Goal: Navigation & Orientation: Find specific page/section

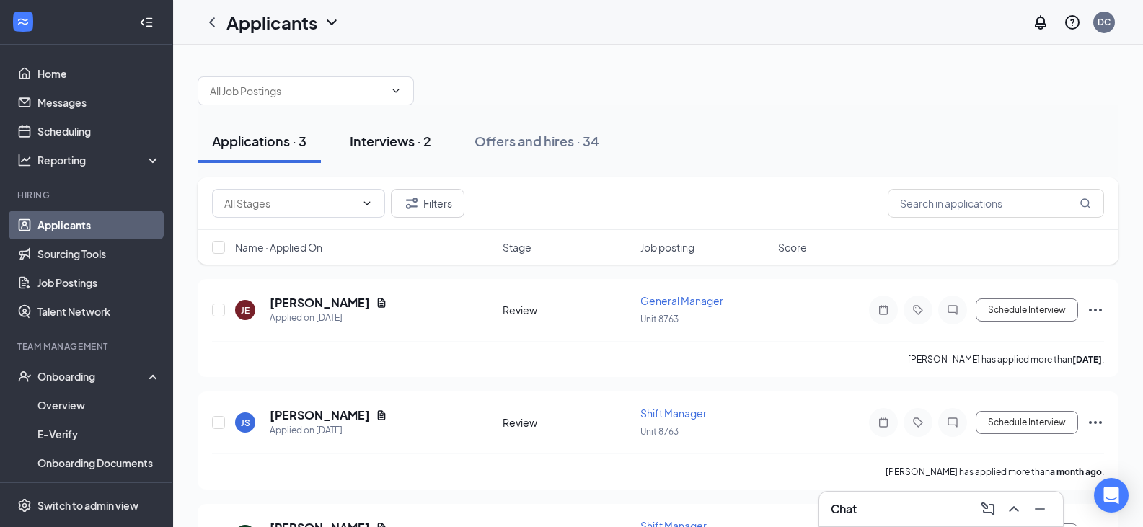
drag, startPoint x: 388, startPoint y: 131, endPoint x: 390, endPoint y: 138, distance: 7.4
click at [390, 138] on button "Interviews · 2" at bounding box center [390, 141] width 110 height 43
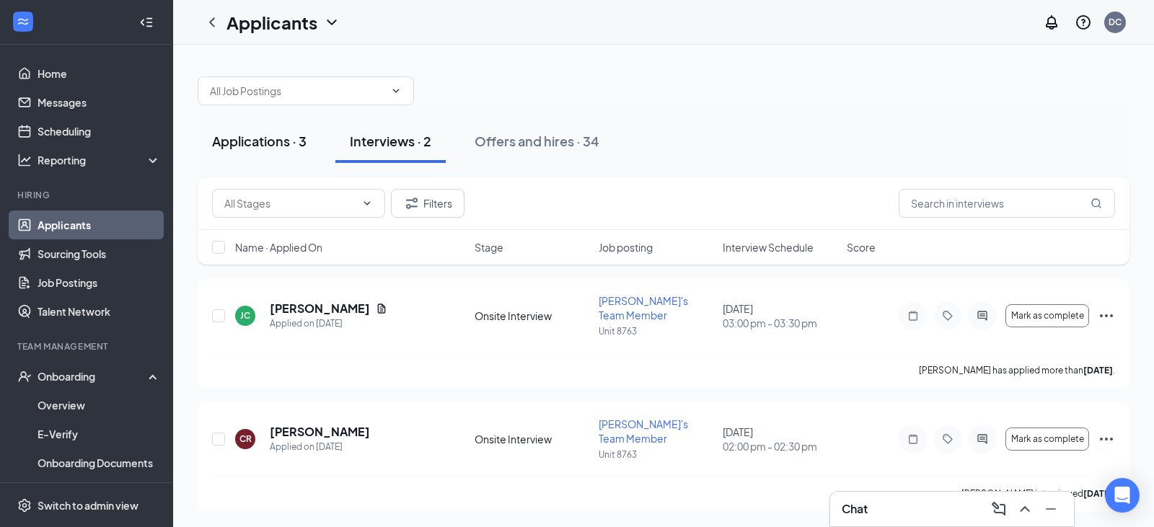
click at [272, 148] on div "Applications · 3" at bounding box center [259, 141] width 94 height 18
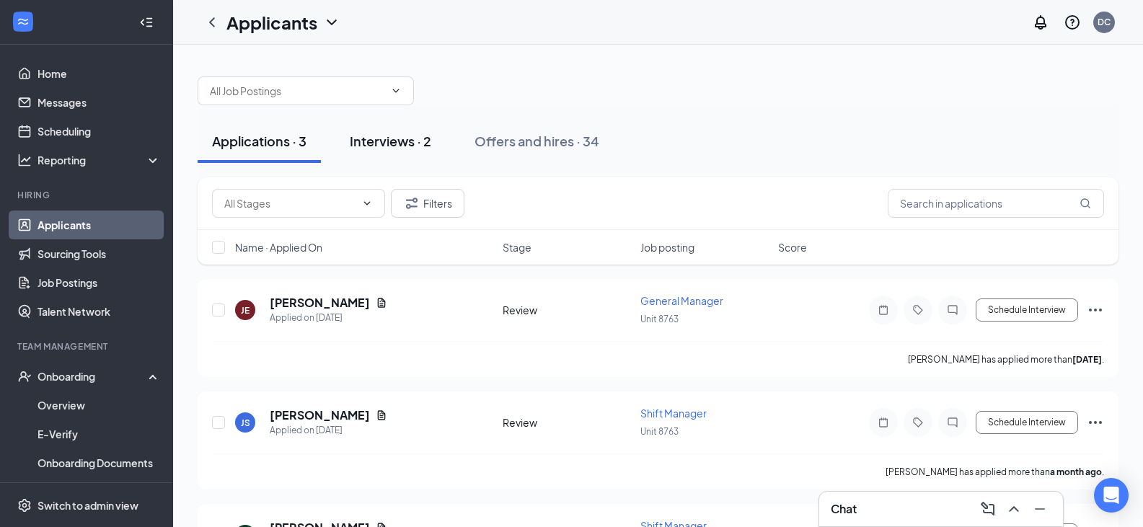
click at [402, 138] on div "Interviews · 2" at bounding box center [391, 141] width 82 height 18
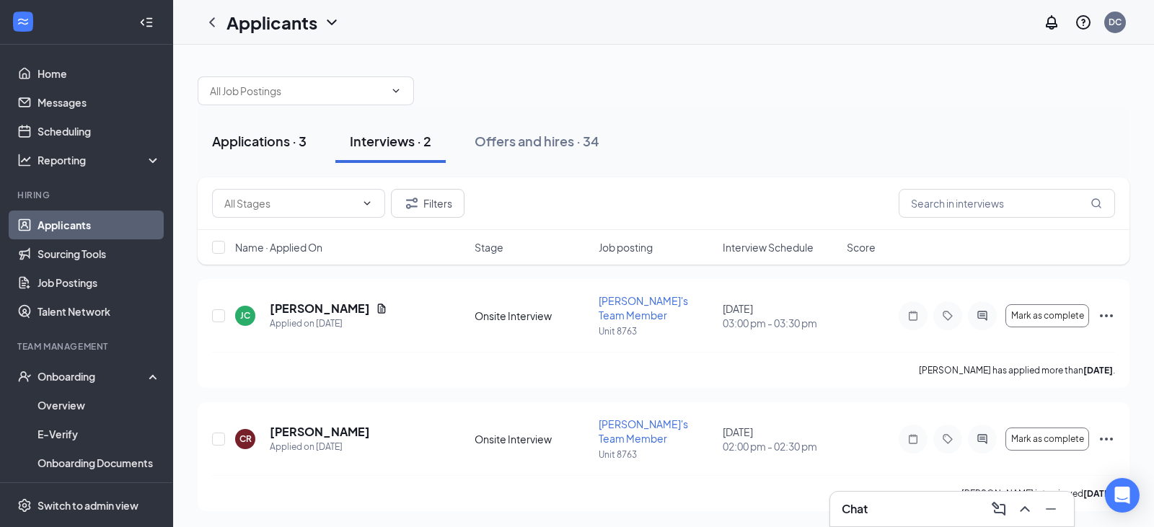
click at [290, 136] on div "Applications · 3" at bounding box center [259, 141] width 94 height 18
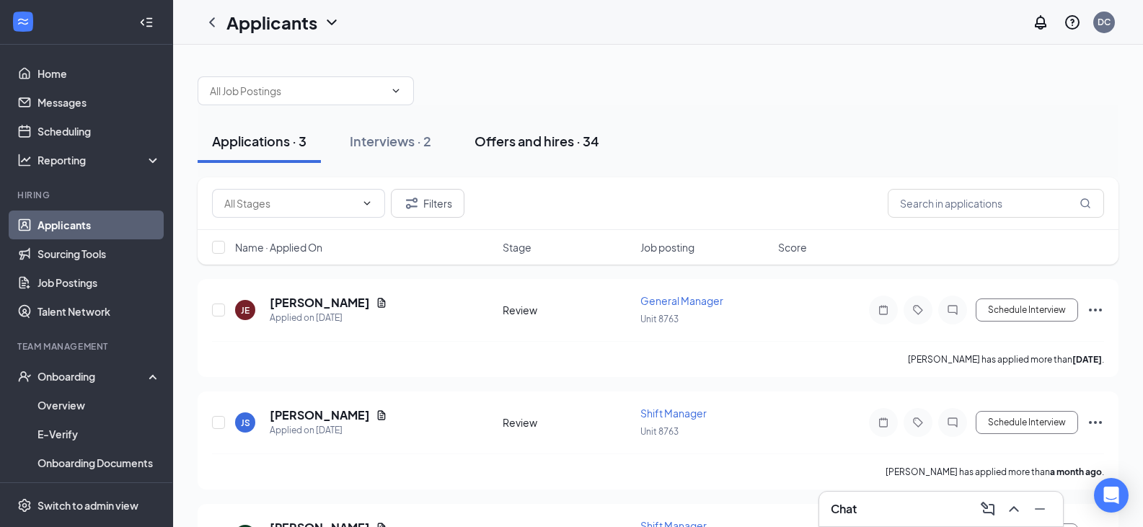
click at [504, 146] on div "Offers and hires · 34" at bounding box center [537, 141] width 125 height 18
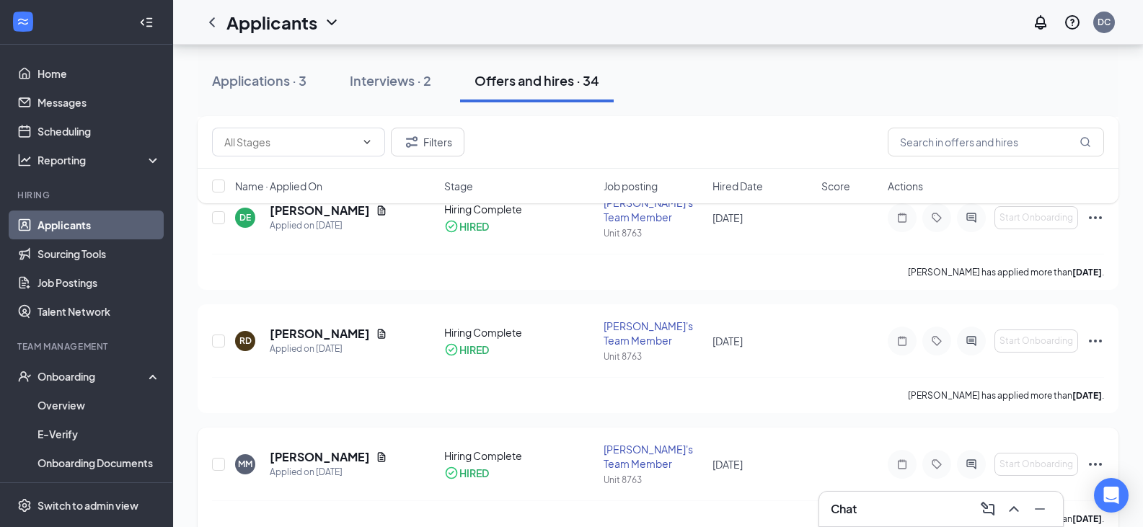
scroll to position [1298, 0]
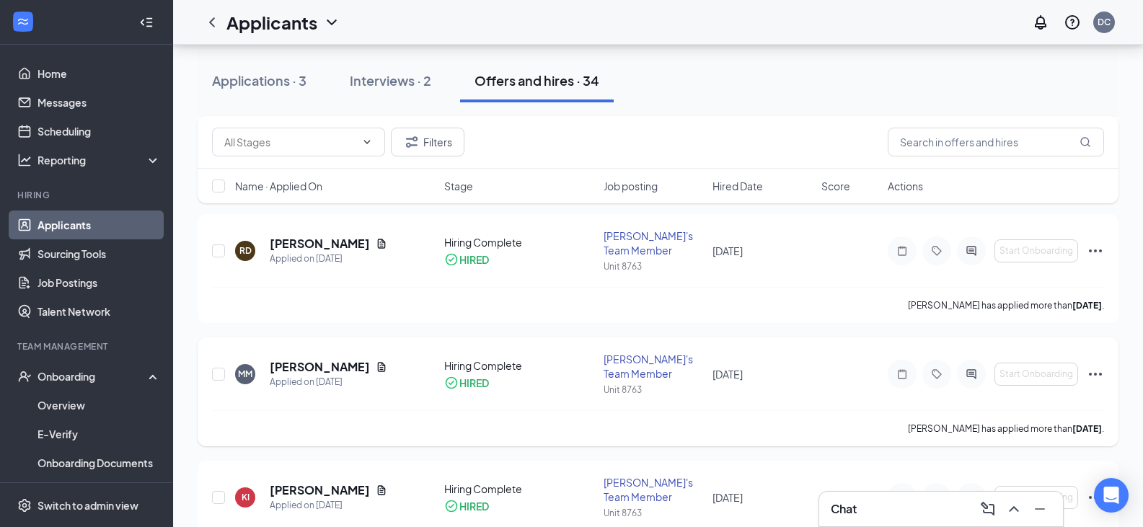
drag, startPoint x: 845, startPoint y: 286, endPoint x: 798, endPoint y: 250, distance: 59.2
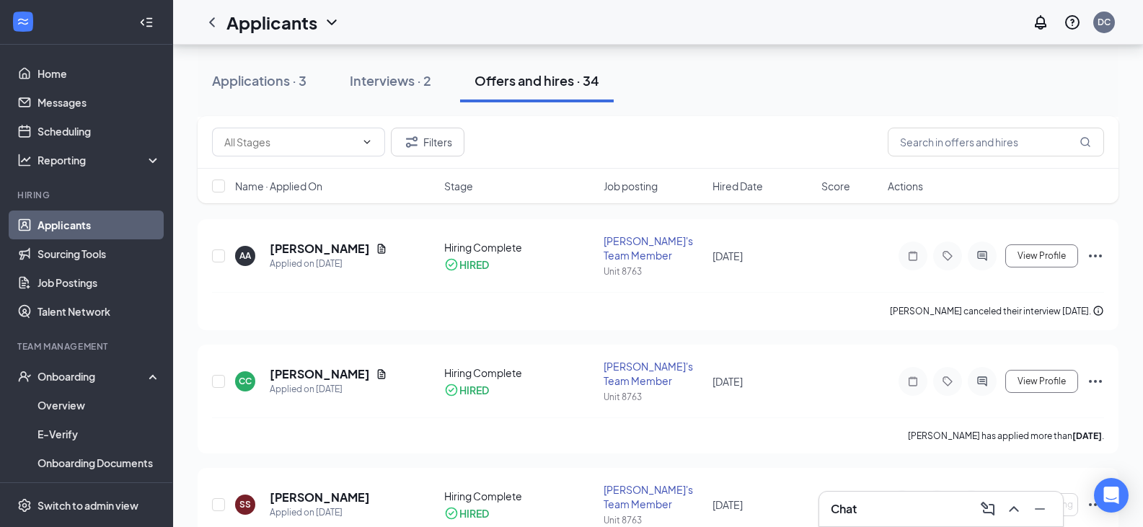
scroll to position [1875, 0]
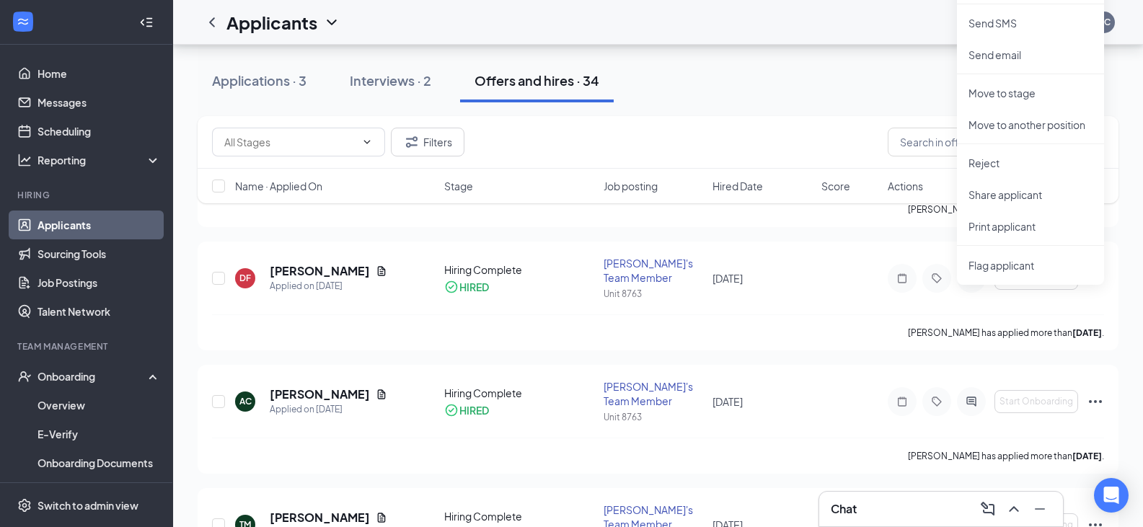
scroll to position [2236, 0]
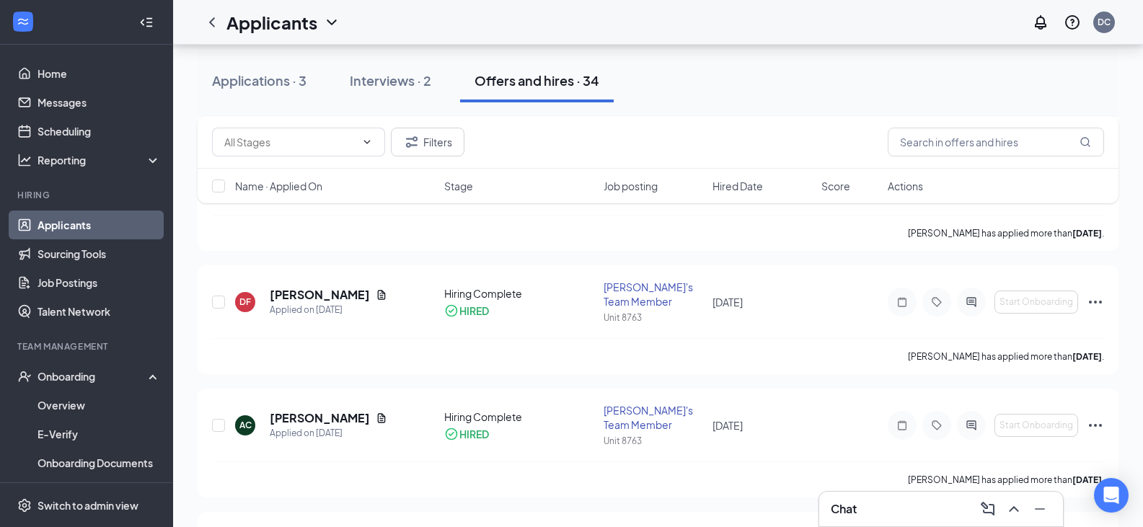
checkbox input "true"
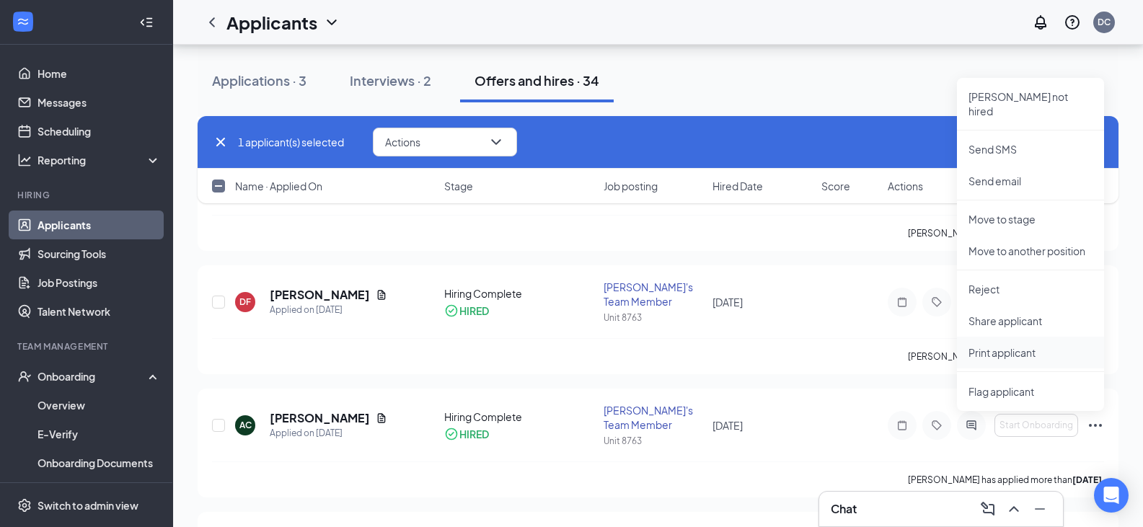
scroll to position [2308, 0]
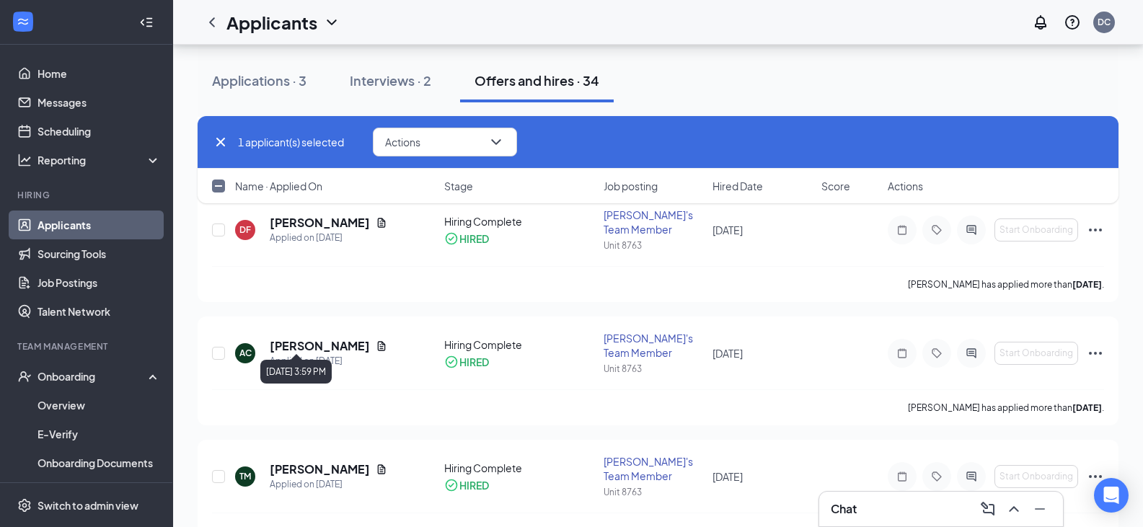
drag, startPoint x: 325, startPoint y: 340, endPoint x: 281, endPoint y: 340, distance: 44.7
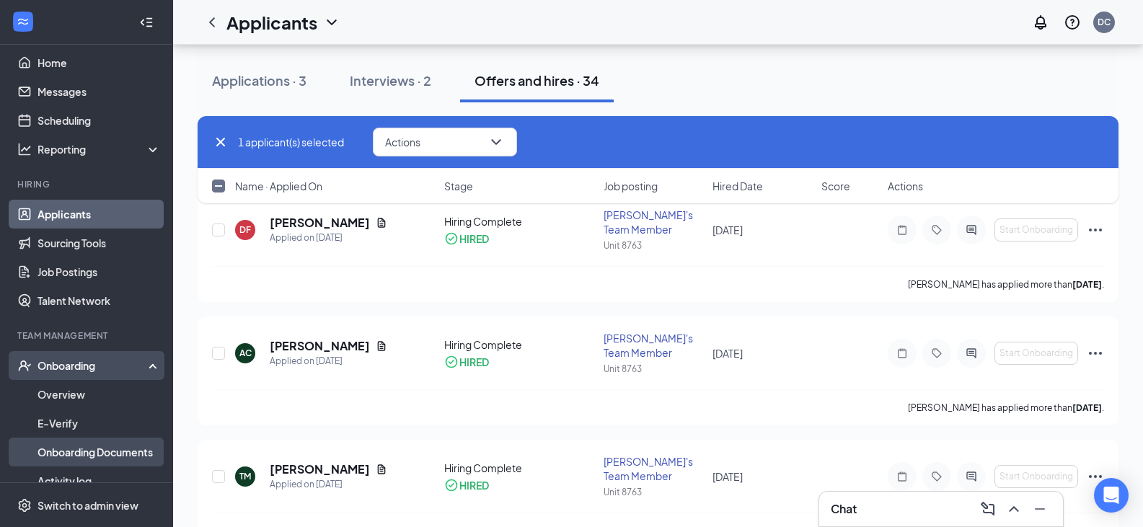
scroll to position [0, 0]
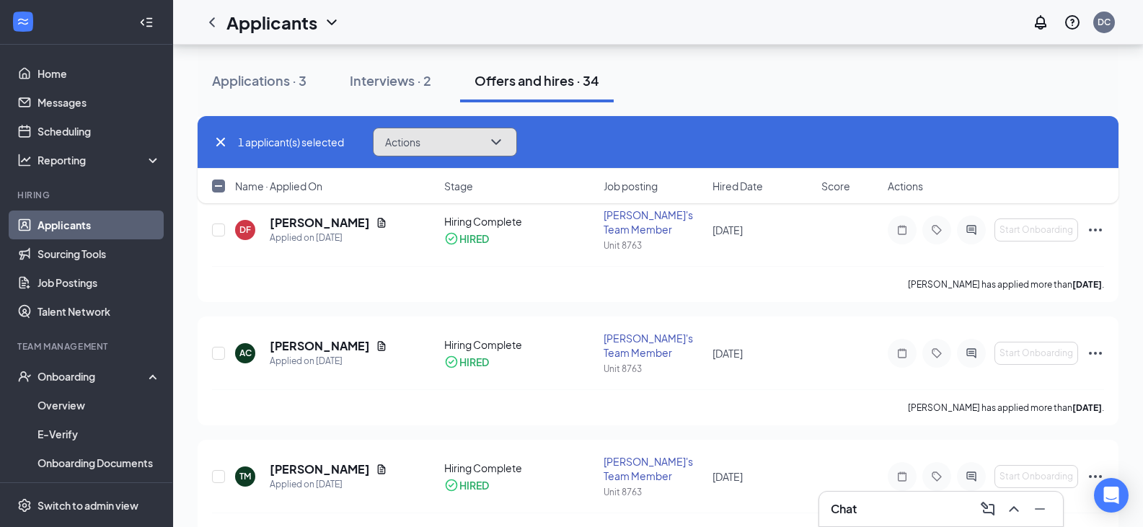
click at [491, 148] on icon "ChevronDown" at bounding box center [496, 141] width 17 height 17
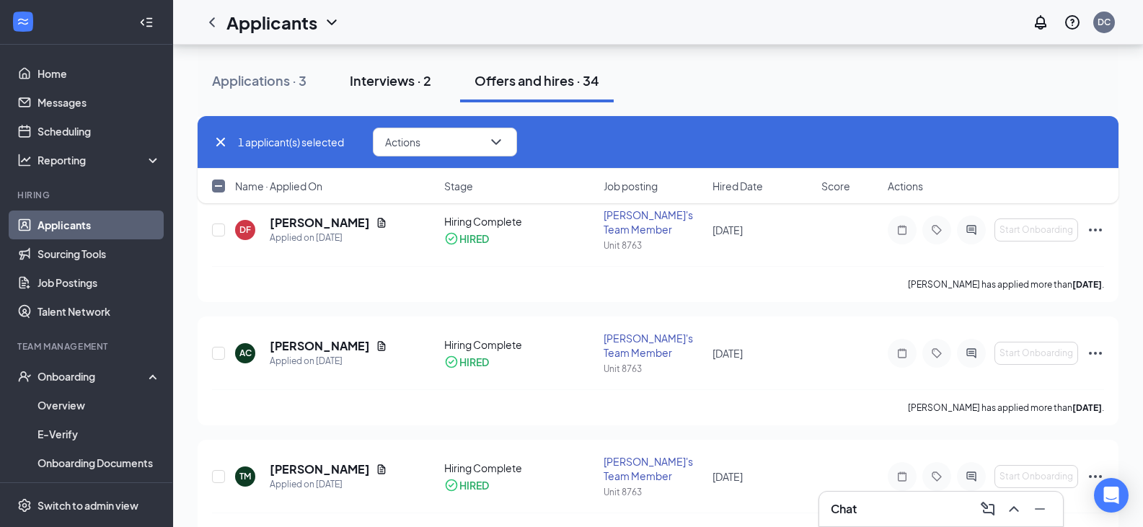
click at [361, 81] on div "Interviews · 2" at bounding box center [391, 80] width 82 height 18
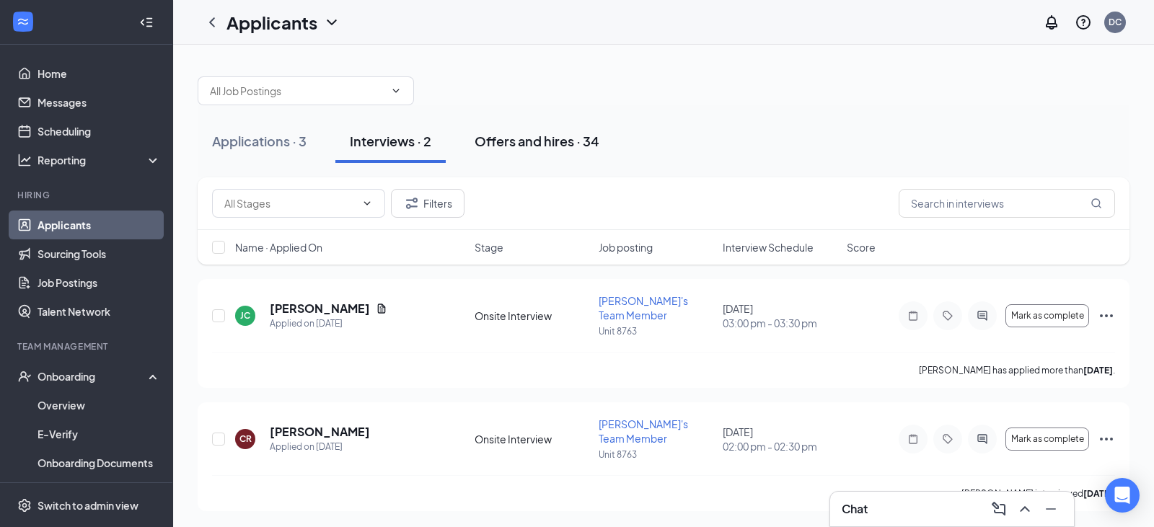
click at [549, 129] on button "Offers and hires · 34" at bounding box center [537, 141] width 154 height 43
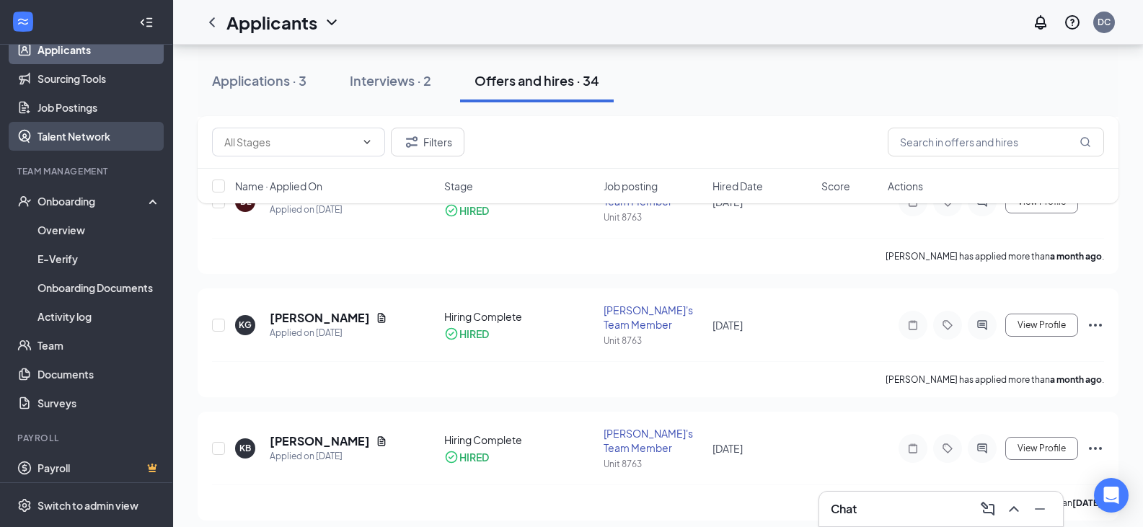
scroll to position [181, 0]
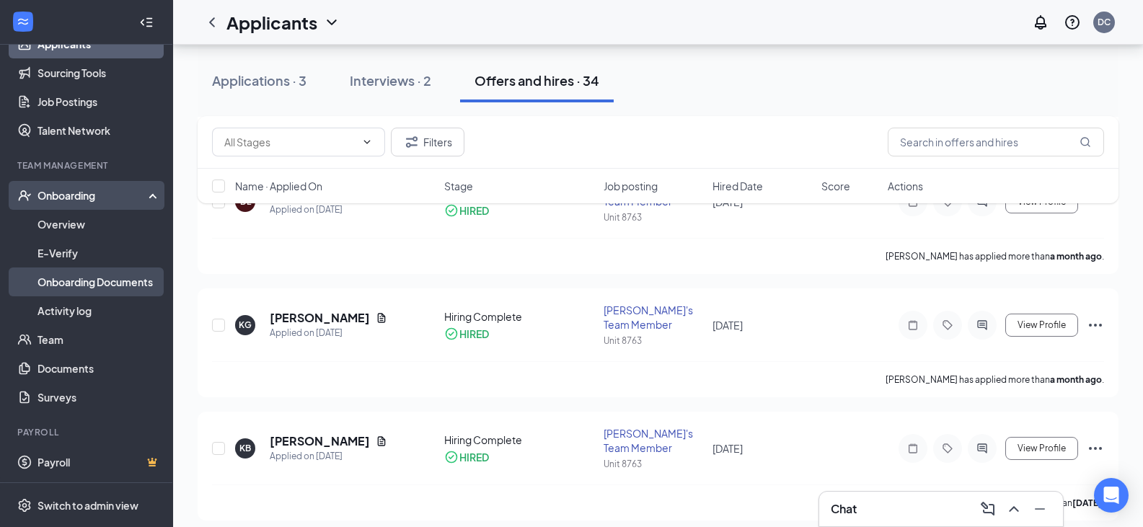
click at [89, 291] on link "Onboarding Documents" at bounding box center [99, 282] width 123 height 29
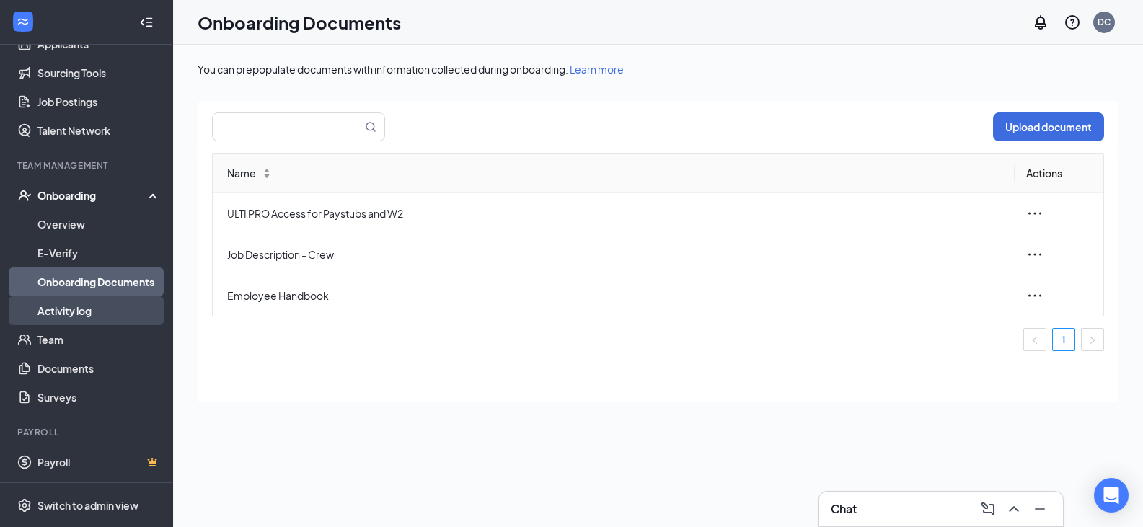
click at [63, 313] on link "Activity log" at bounding box center [99, 310] width 123 height 29
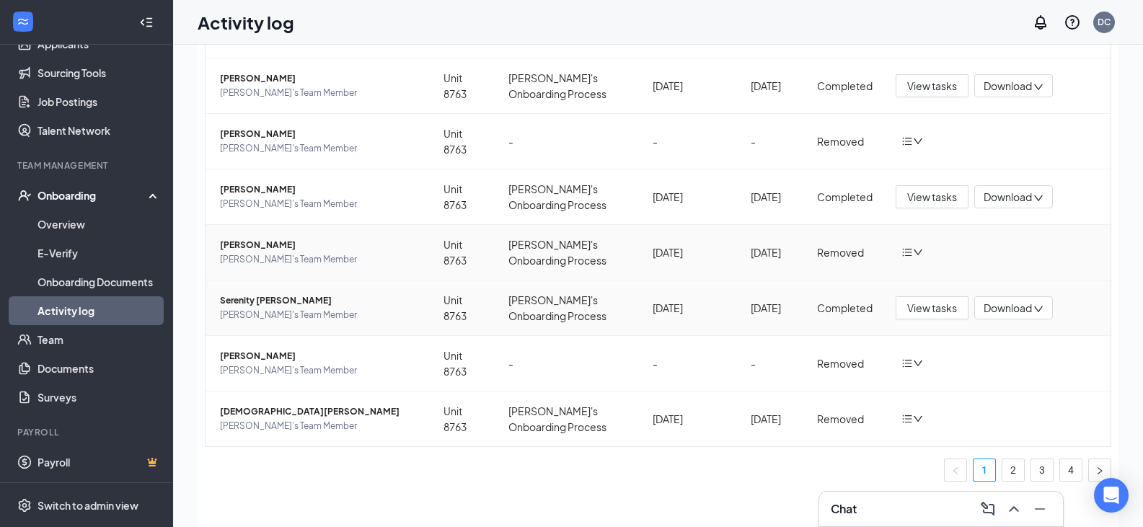
scroll to position [65, 0]
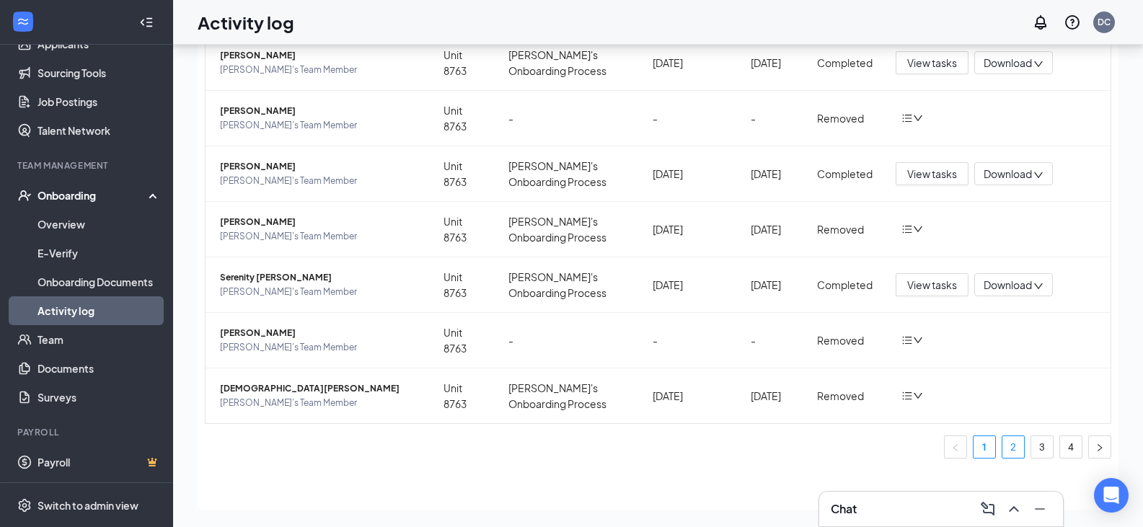
click at [1006, 441] on link "2" at bounding box center [1014, 447] width 22 height 22
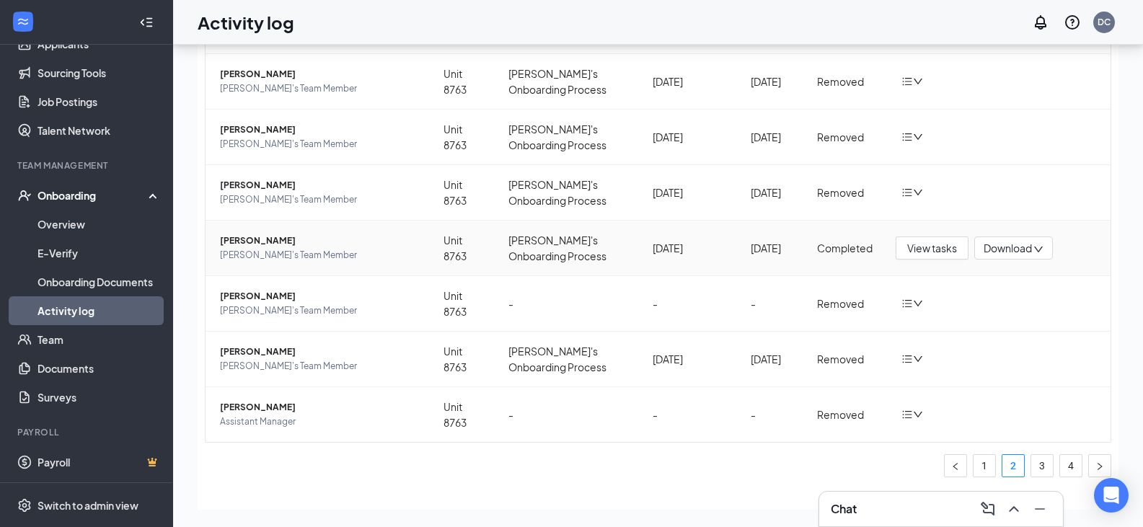
scroll to position [259, 0]
